Goal: Task Accomplishment & Management: Manage account settings

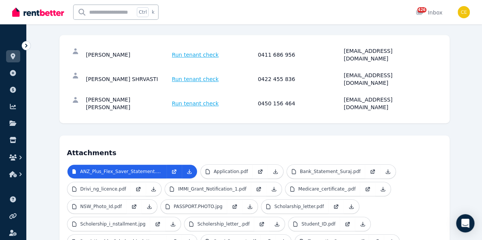
scroll to position [90, 0]
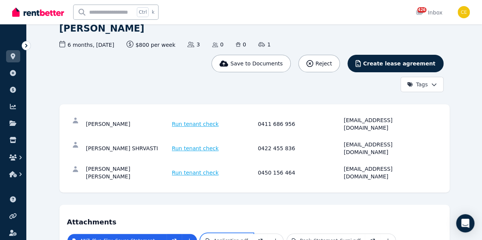
click at [214, 238] on p "Application.pdf" at bounding box center [231, 241] width 34 height 6
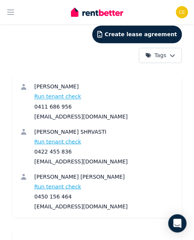
scroll to position [188, 0]
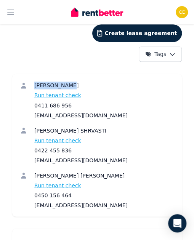
drag, startPoint x: 35, startPoint y: 72, endPoint x: 82, endPoint y: 71, distance: 46.9
click at [82, 82] on div "[PERSON_NAME]" at bounding box center [104, 86] width 140 height 8
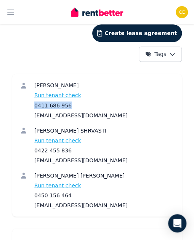
drag, startPoint x: 70, startPoint y: 93, endPoint x: 34, endPoint y: 92, distance: 36.6
click at [34, 92] on div "[PERSON_NAME] Run tenant check 0411 686 956 [EMAIL_ADDRESS][DOMAIN_NAME]" at bounding box center [97, 100] width 154 height 37
copy div "0411 686 956"
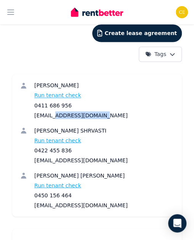
drag, startPoint x: 99, startPoint y: 103, endPoint x: 34, endPoint y: 102, distance: 64.4
click at [34, 111] on div "[EMAIL_ADDRESS][DOMAIN_NAME]" at bounding box center [104, 115] width 140 height 8
copy div "[EMAIL_ADDRESS][DOMAIN_NAME]"
drag, startPoint x: 36, startPoint y: 116, endPoint x: 118, endPoint y: 116, distance: 82.6
click at [118, 126] on div "OMKAR NANDKUMAR SHRVASTI" at bounding box center [104, 130] width 140 height 8
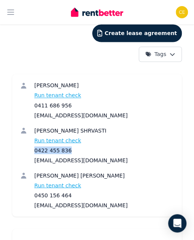
drag, startPoint x: 66, startPoint y: 136, endPoint x: 35, endPoint y: 137, distance: 30.9
click at [35, 146] on div "0422 455 836" at bounding box center [104, 150] width 140 height 8
copy div "0422 455 836"
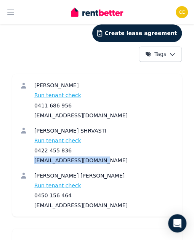
drag, startPoint x: 104, startPoint y: 148, endPoint x: 35, endPoint y: 150, distance: 69.7
click at [35, 150] on div "Suraj Kamble Run tenant check 0411 686 956 surajkamble41@gmail.com OMKAR NANDKU…" at bounding box center [97, 145] width 154 height 127
copy div "omkarshrvasti@gmail.com"
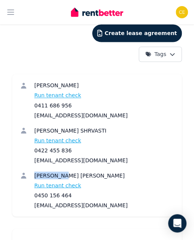
drag, startPoint x: 34, startPoint y: 161, endPoint x: 59, endPoint y: 161, distance: 24.8
click at [59, 171] on div "Rushikesh Baburao Kamble Run tenant check 0450 156 464 rushikesh888999@gmail.com" at bounding box center [97, 189] width 154 height 37
copy div "Rushikesh"
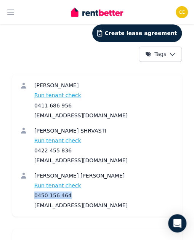
drag, startPoint x: 73, startPoint y: 179, endPoint x: 35, endPoint y: 181, distance: 38.1
click at [35, 191] on div "0450 156 464" at bounding box center [104, 195] width 140 height 8
copy div "0450 156 464"
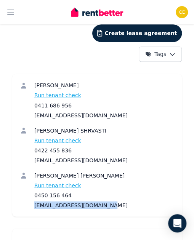
drag, startPoint x: 110, startPoint y: 195, endPoint x: 21, endPoint y: 197, distance: 88.4
click at [21, 197] on div "Suraj Kamble Run tenant check 0411 686 956 surajkamble41@gmail.com OMKAR NANDKU…" at bounding box center [96, 145] width 169 height 142
copy div "rushikesh888999@gmail.com"
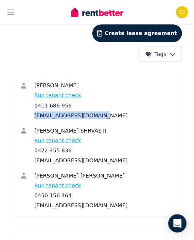
drag, startPoint x: 100, startPoint y: 99, endPoint x: 32, endPoint y: 100, distance: 68.6
click at [32, 100] on div "Suraj Kamble Run tenant check 0411 686 956 surajkamble41@gmail.com" at bounding box center [97, 100] width 154 height 37
copy div "surajkamble41@gmail.com"
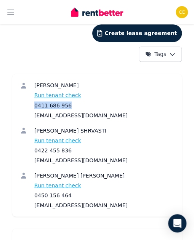
drag, startPoint x: 72, startPoint y: 89, endPoint x: 22, endPoint y: 91, distance: 49.2
click at [22, 91] on div "Suraj Kamble Run tenant check 0411 686 956 surajkamble41@gmail.com" at bounding box center [97, 100] width 154 height 37
copy div "0411 686 956"
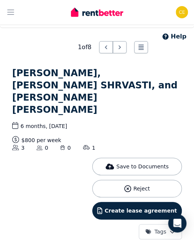
scroll to position [0, 0]
